Goal: Check status

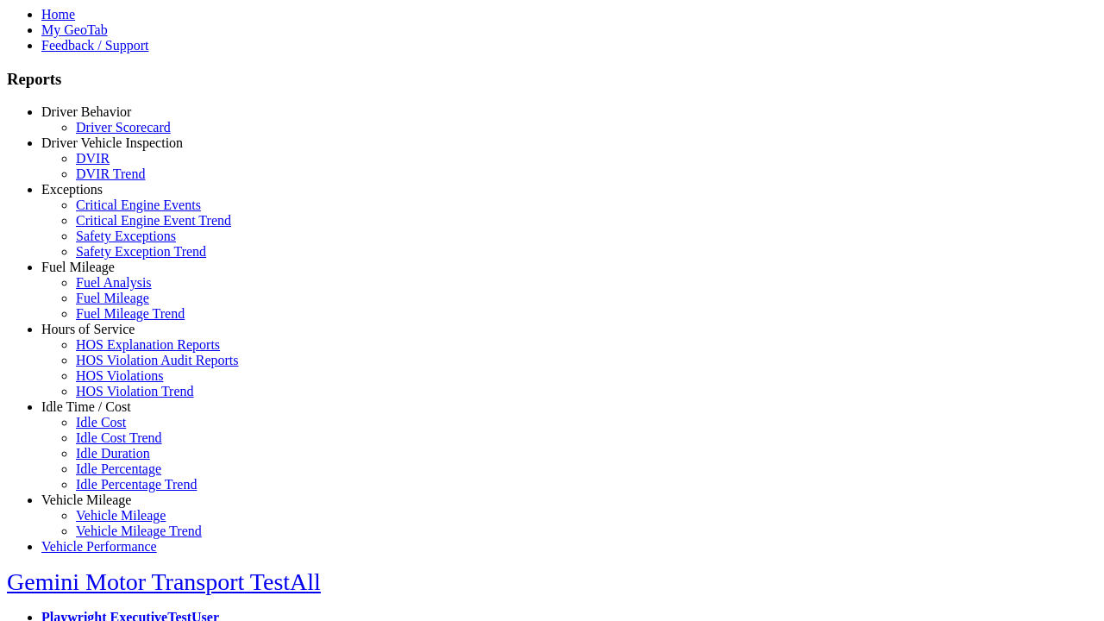
click at [99, 336] on link "Hours of Service" at bounding box center [87, 329] width 93 height 15
click at [112, 383] on link "HOS Violations" at bounding box center [119, 375] width 87 height 15
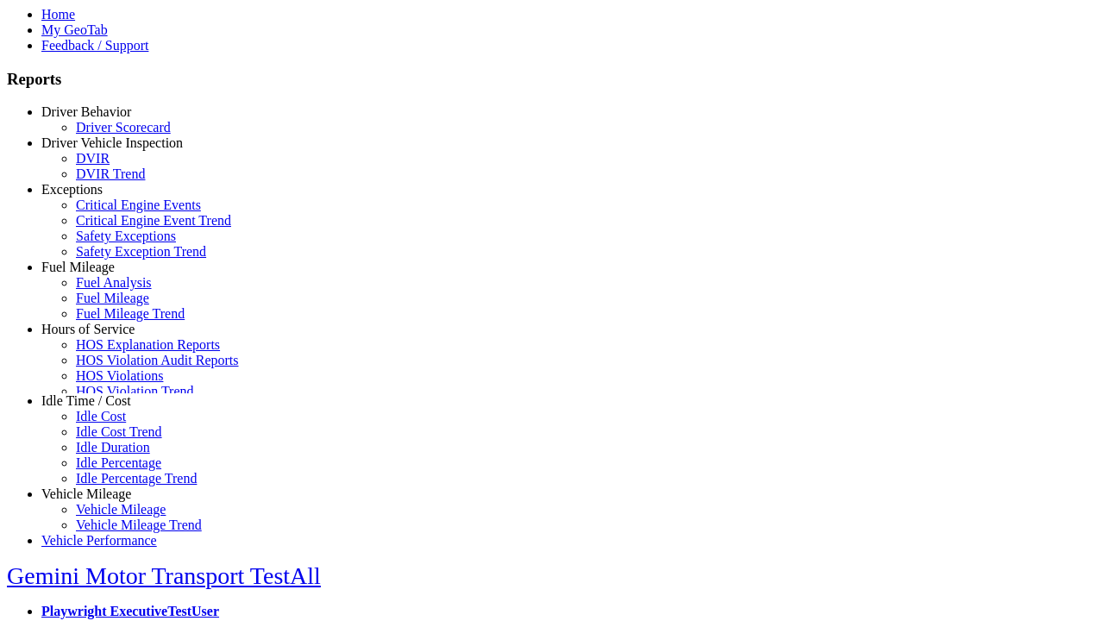
select select "**********"
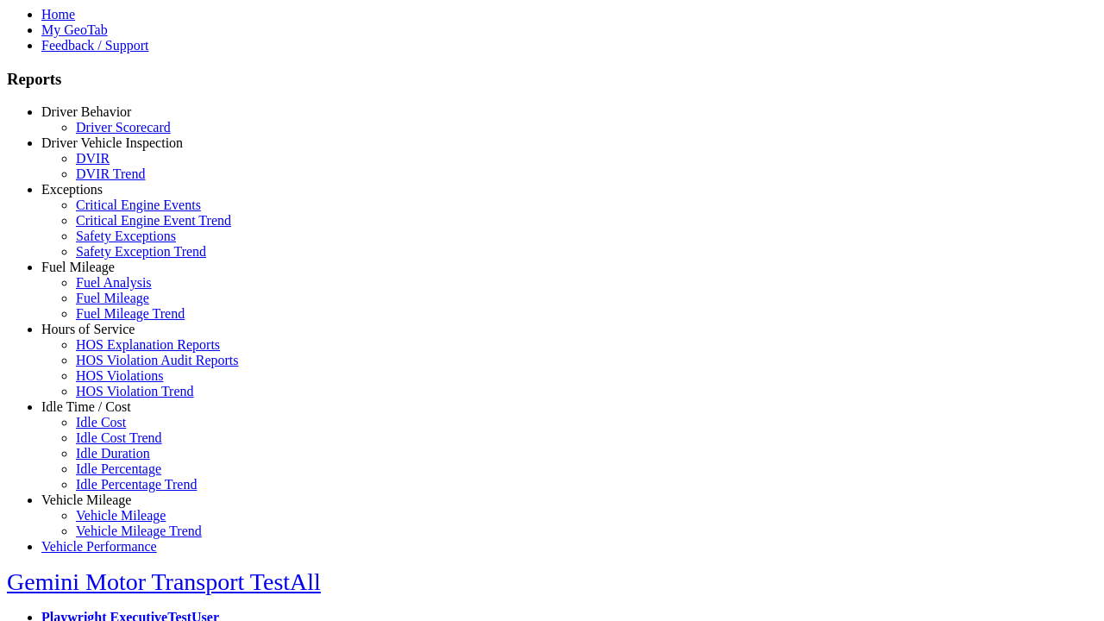
type input "**********"
